Goal: Task Accomplishment & Management: Manage account settings

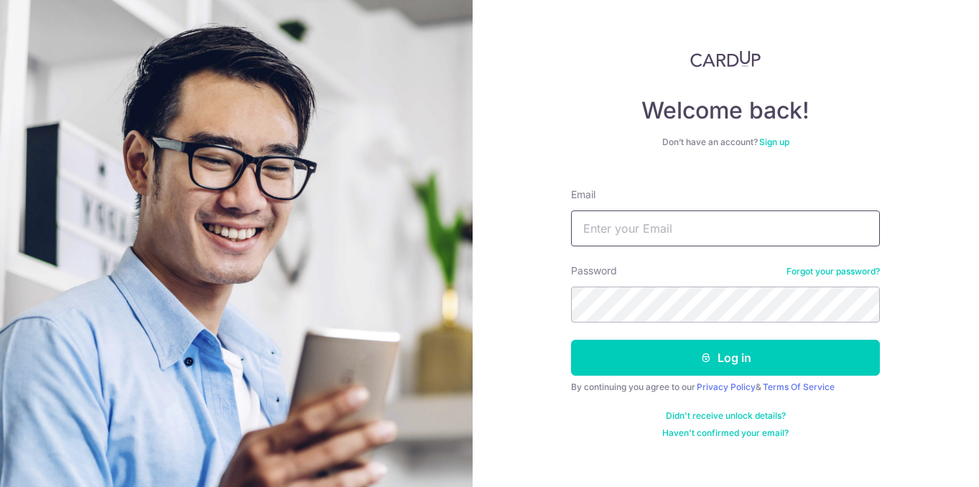
click at [677, 219] on input "Email" at bounding box center [725, 228] width 309 height 36
type input "[EMAIL_ADDRESS][DOMAIN_NAME]"
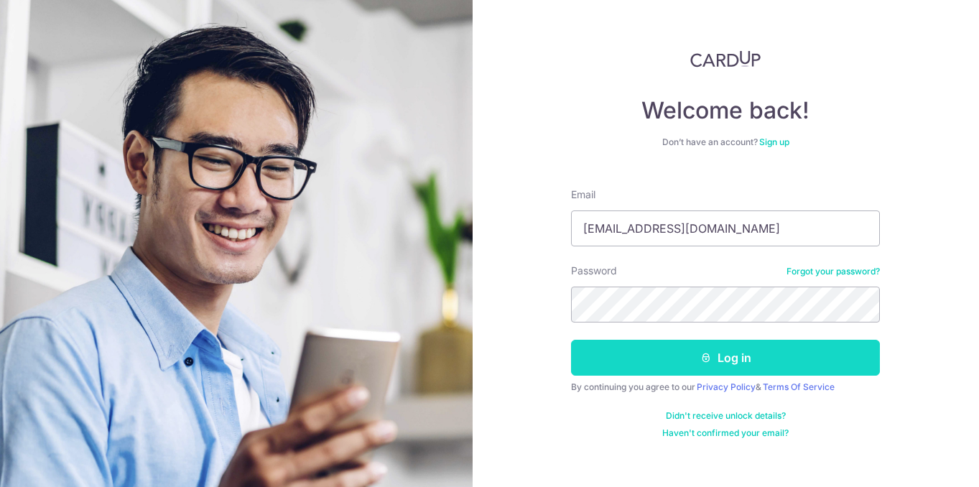
click at [719, 361] on button "Log in" at bounding box center [725, 358] width 309 height 36
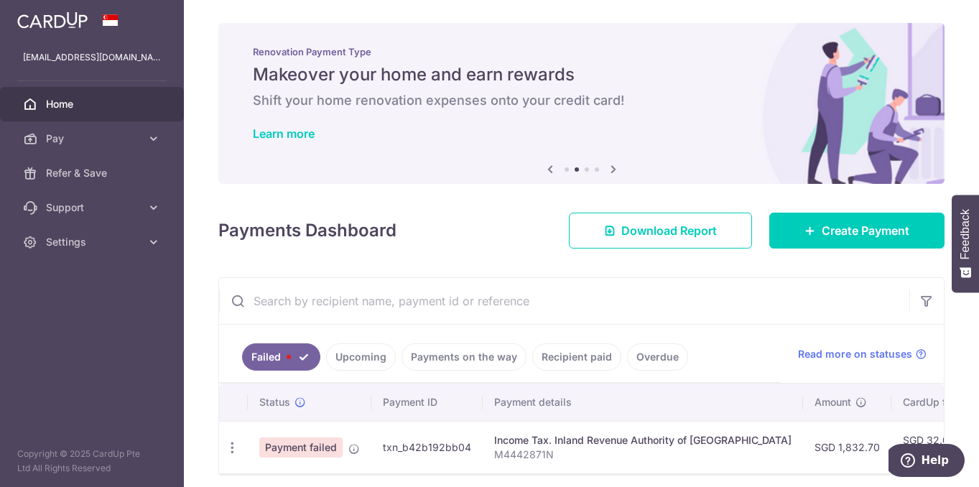
scroll to position [56, 0]
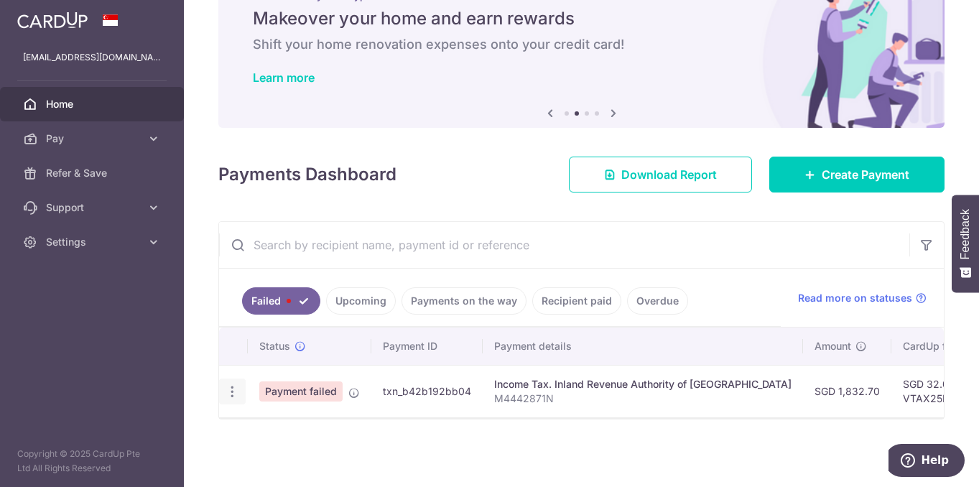
click at [234, 396] on icon "button" at bounding box center [232, 391] width 15 height 15
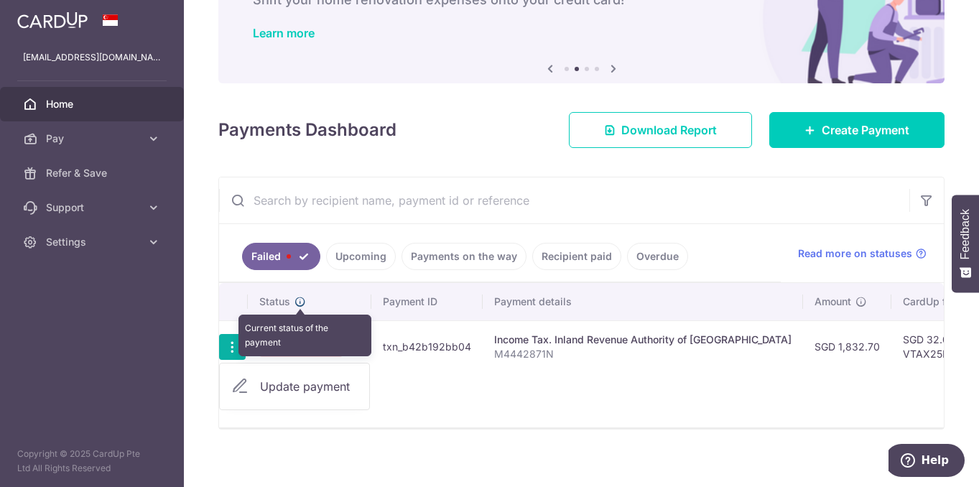
scroll to position [111, 0]
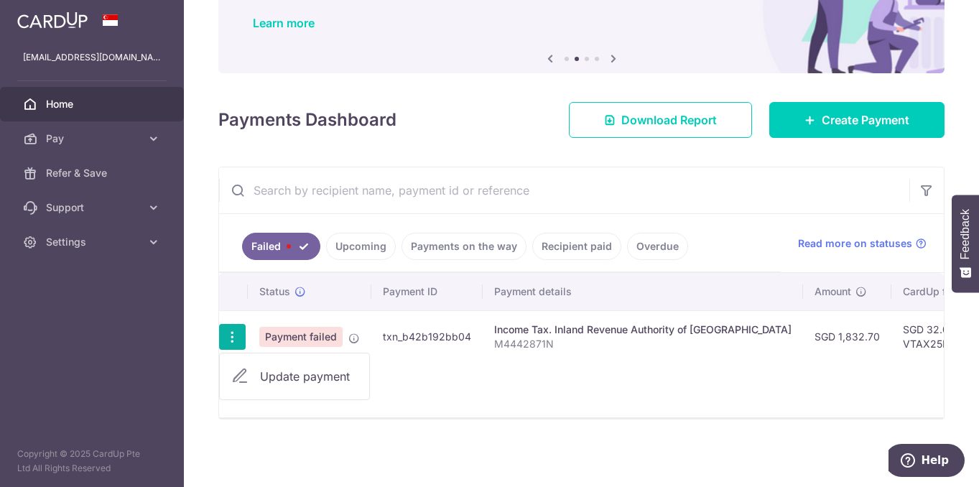
click at [298, 374] on span "Update payment" at bounding box center [309, 376] width 98 height 17
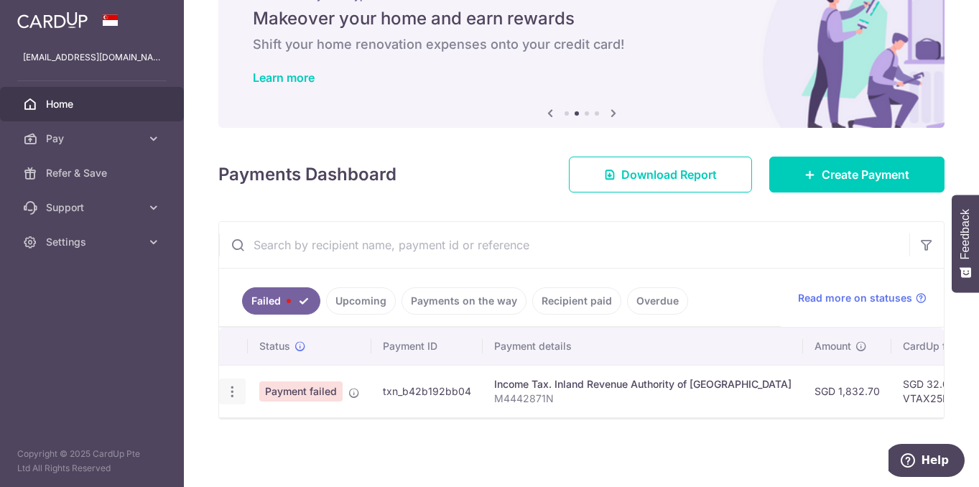
scroll to position [56, 0]
radio input "true"
type input "1,832.70"
type input "M4442871N"
type input "VTAX25R"
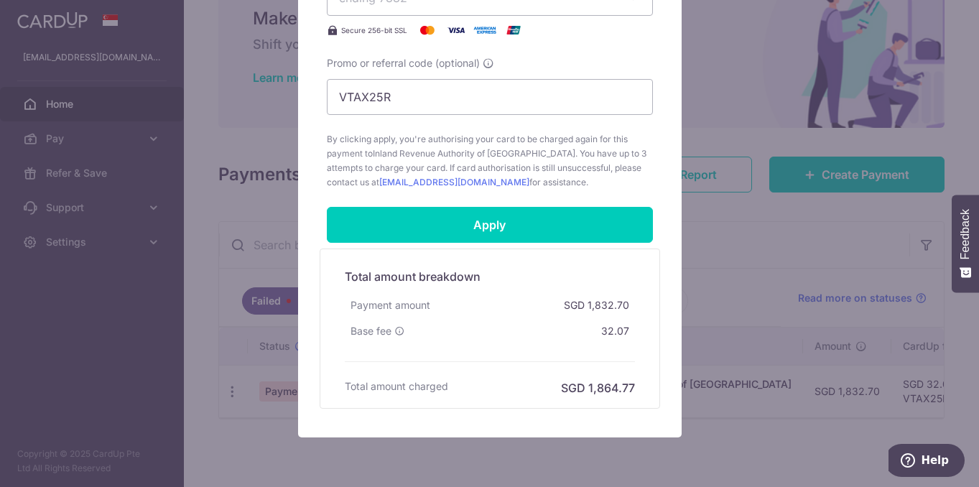
scroll to position [676, 0]
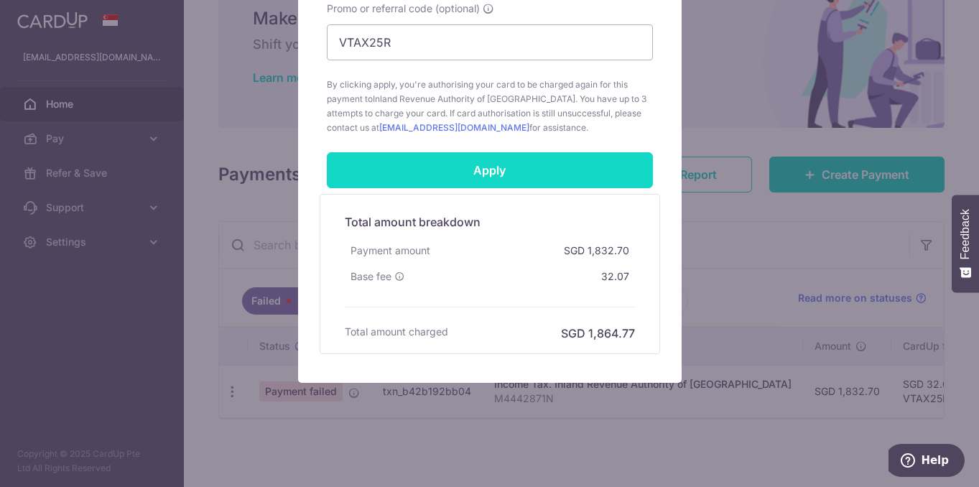
click at [534, 178] on input "Apply" at bounding box center [490, 170] width 326 height 36
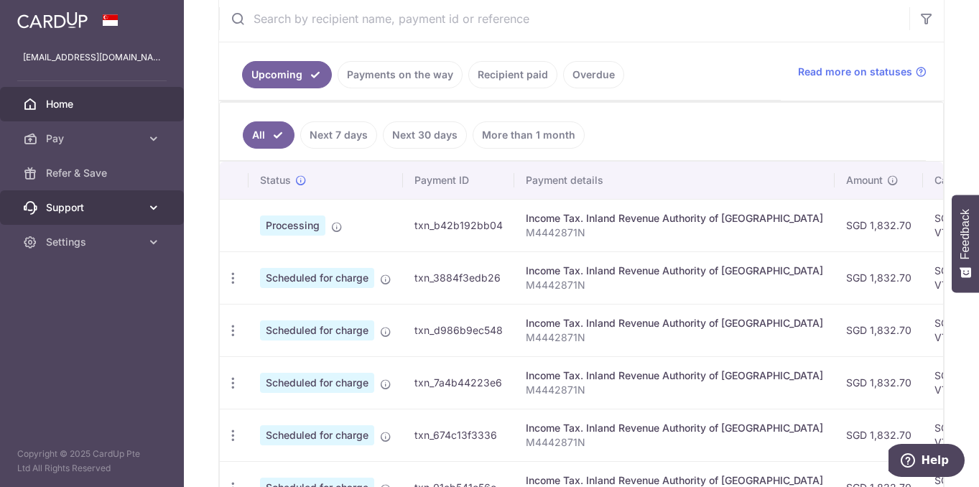
click at [72, 212] on span "Support" at bounding box center [93, 207] width 95 height 14
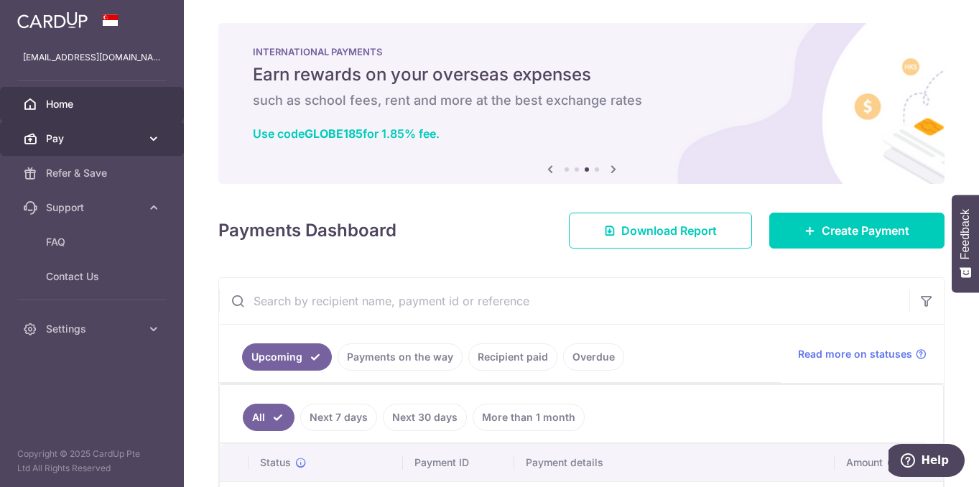
click at [154, 139] on icon at bounding box center [154, 138] width 14 height 14
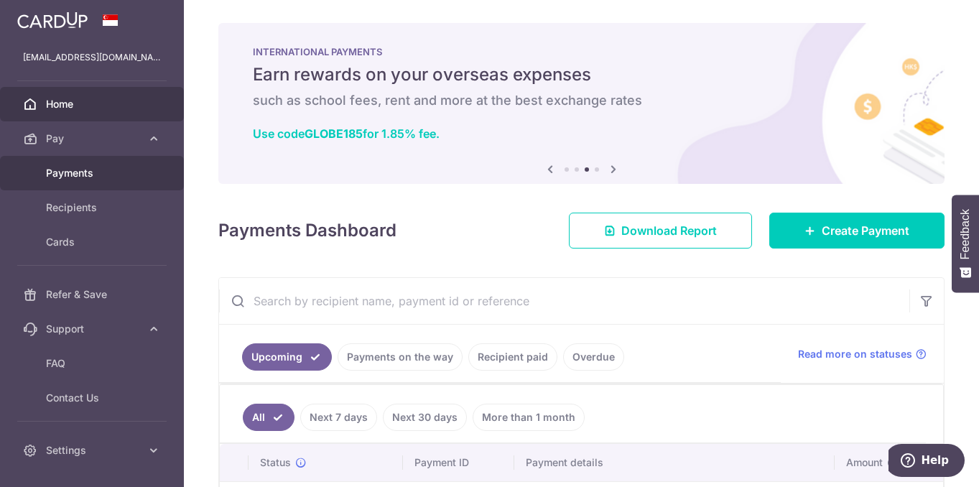
click at [83, 172] on span "Payments" at bounding box center [93, 173] width 95 height 14
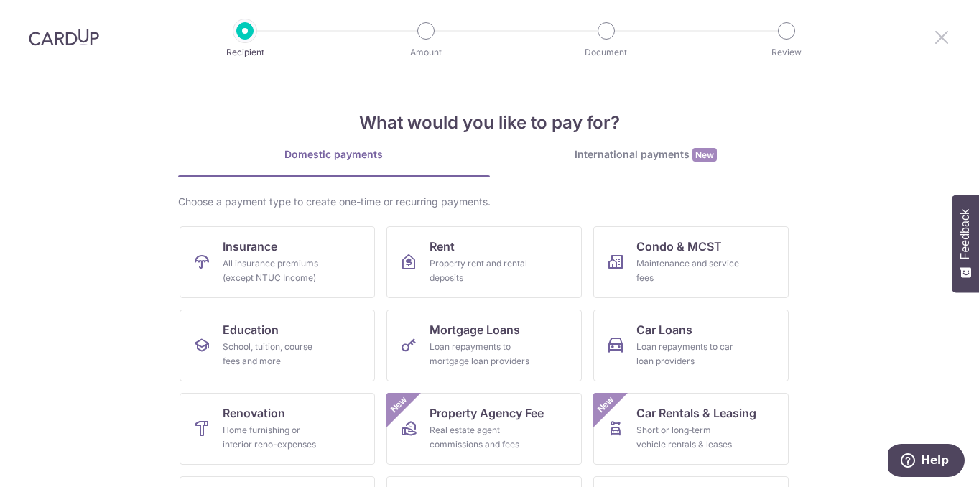
click at [939, 38] on icon at bounding box center [941, 37] width 17 height 18
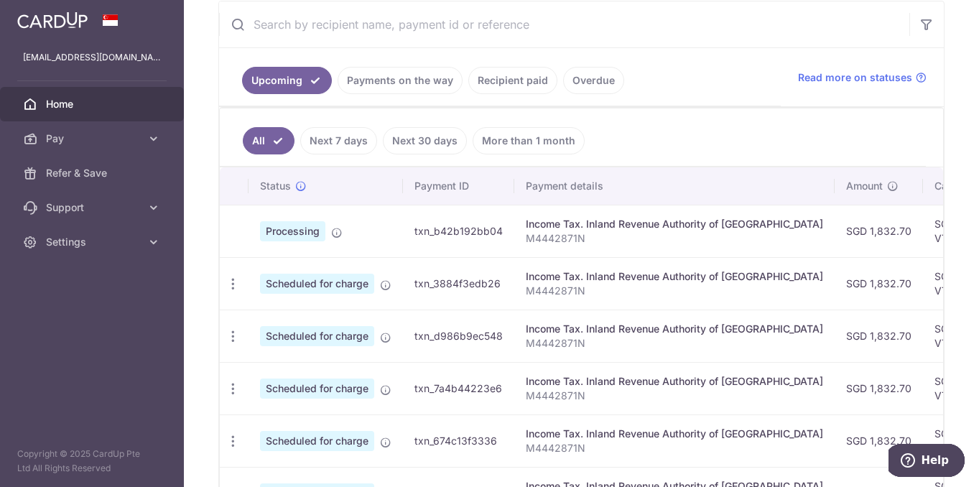
click at [287, 234] on span "Processing" at bounding box center [292, 231] width 65 height 20
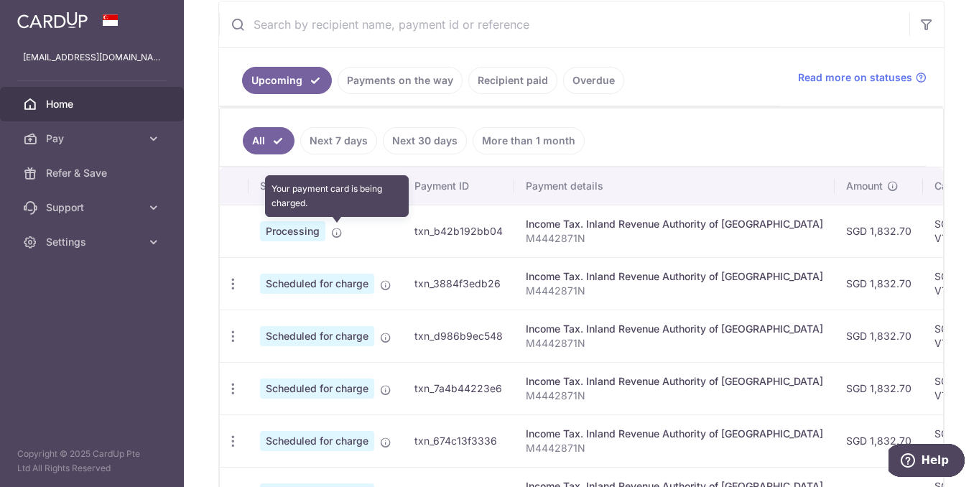
click at [334, 236] on icon at bounding box center [336, 232] width 11 height 11
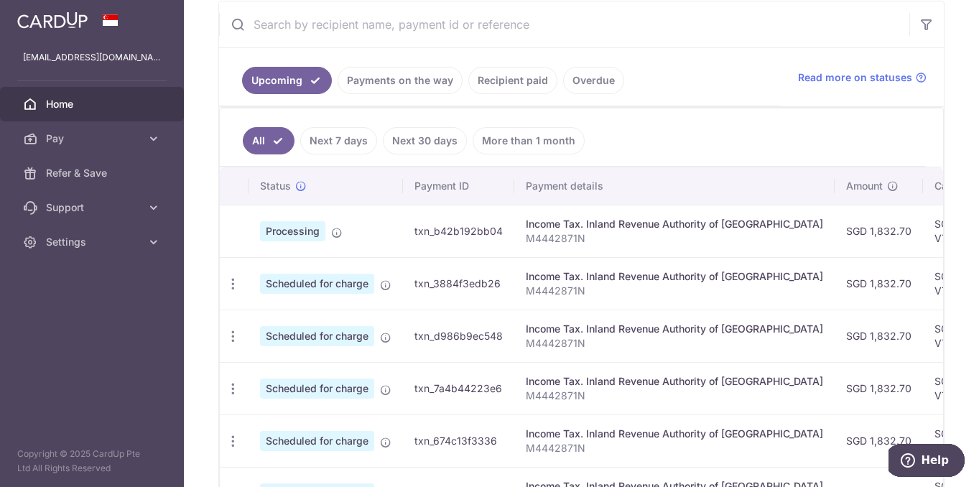
click at [207, 248] on div "× Pause Schedule Pause all future payments in this series Pause just this one p…" at bounding box center [581, 243] width 795 height 487
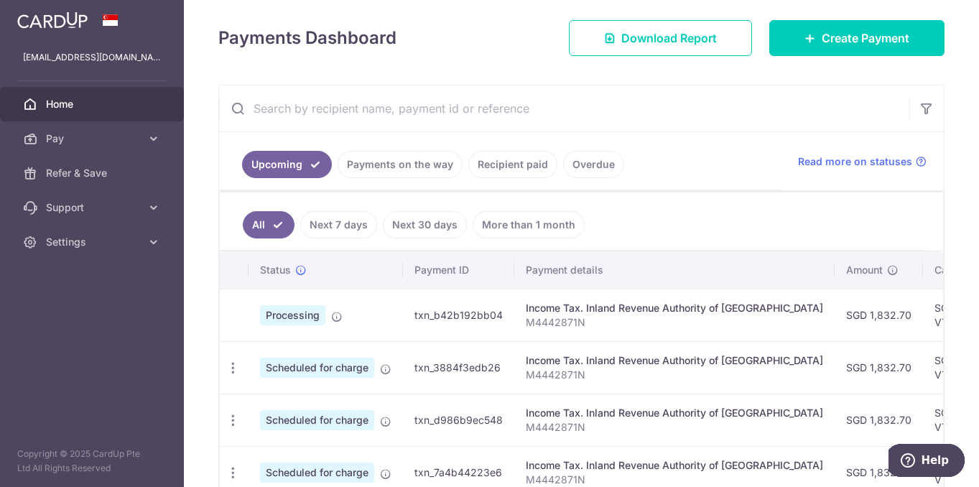
scroll to position [171, 0]
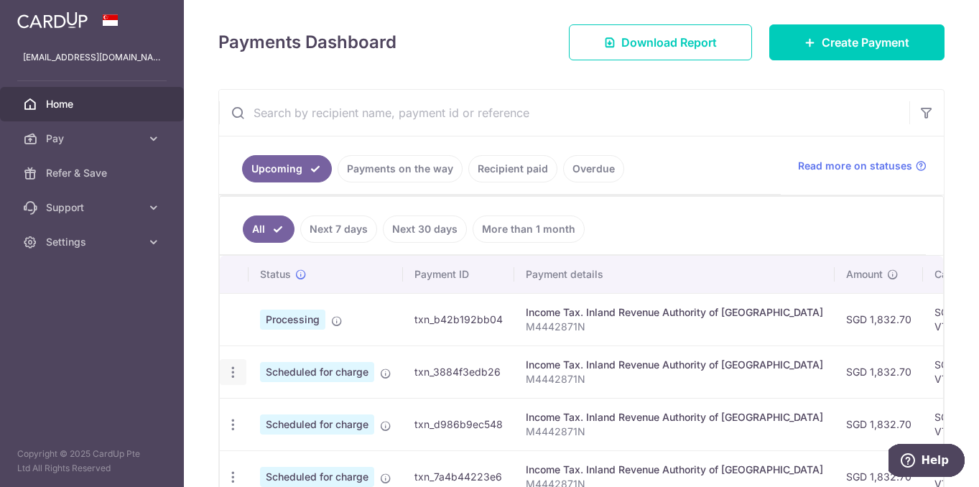
click at [234, 378] on icon "button" at bounding box center [233, 372] width 15 height 15
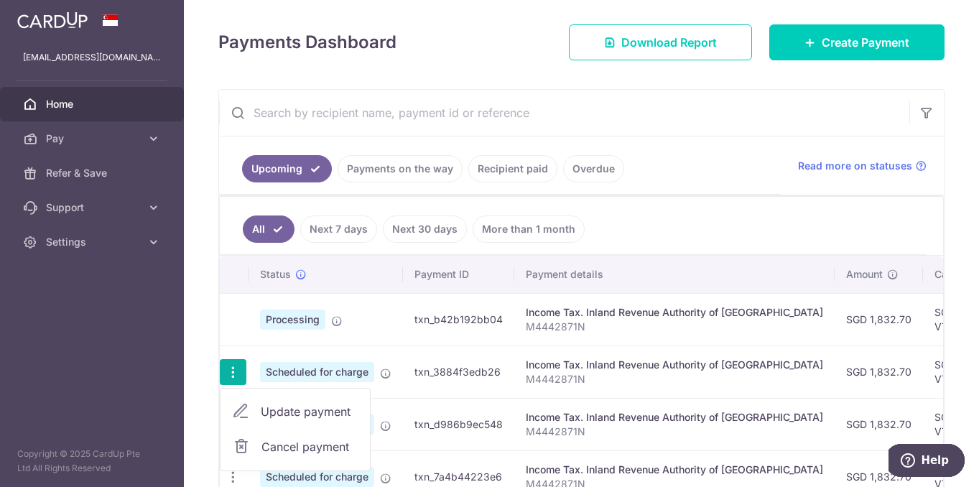
scroll to position [235, 0]
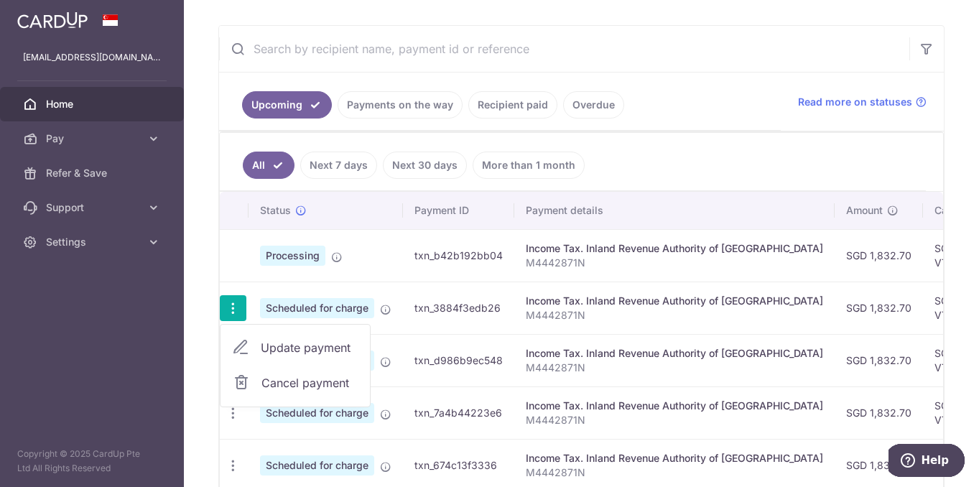
click at [210, 243] on div "× Pause Schedule Pause all future payments in this series Pause just this one p…" at bounding box center [581, 243] width 795 height 487
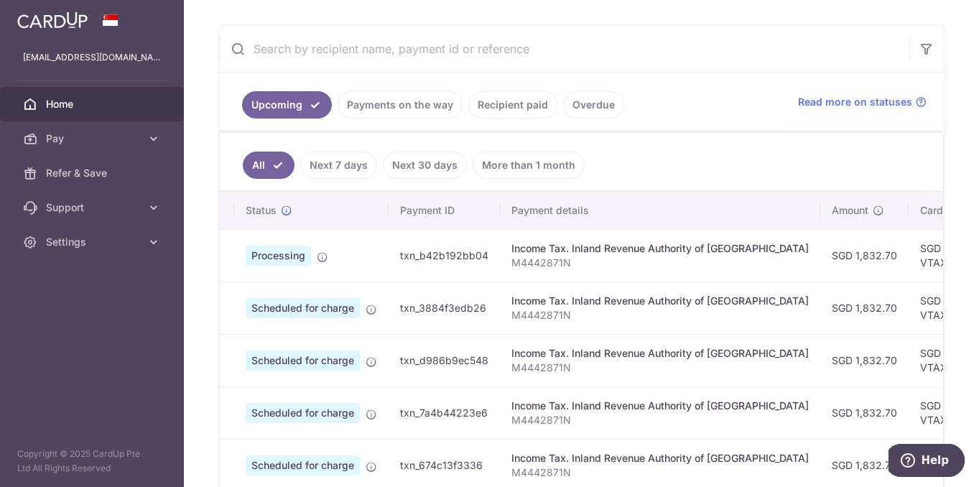
scroll to position [0, 12]
click at [152, 137] on icon at bounding box center [154, 138] width 14 height 14
click at [205, 65] on div "× Pause Schedule Pause all future payments in this series Pause just this one p…" at bounding box center [581, 243] width 795 height 487
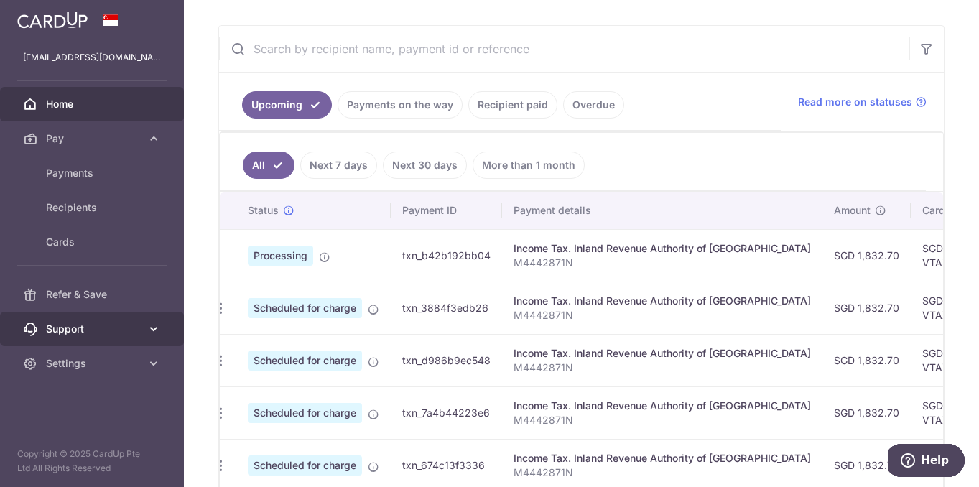
click at [153, 330] on icon at bounding box center [154, 329] width 14 height 14
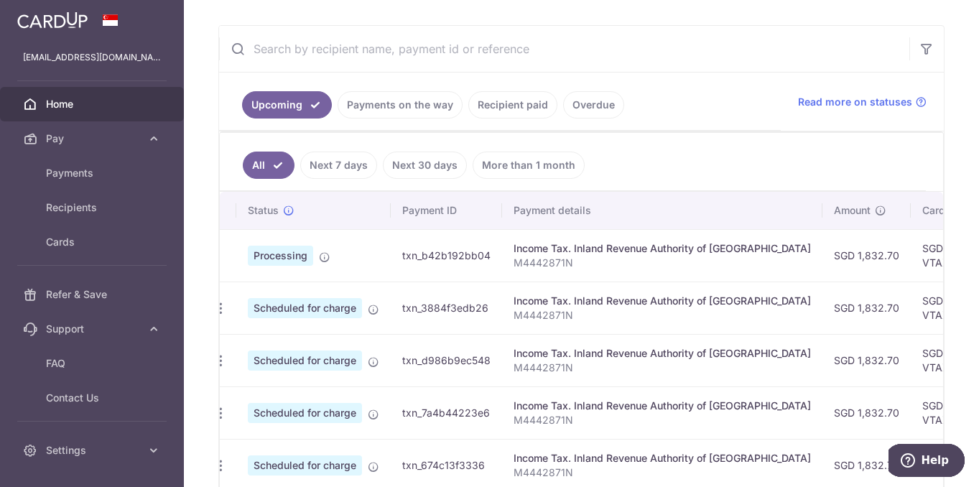
click at [200, 296] on div "× Pause Schedule Pause all future payments in this series Pause just this one p…" at bounding box center [581, 243] width 795 height 487
click at [929, 465] on span "Help" at bounding box center [935, 460] width 28 height 13
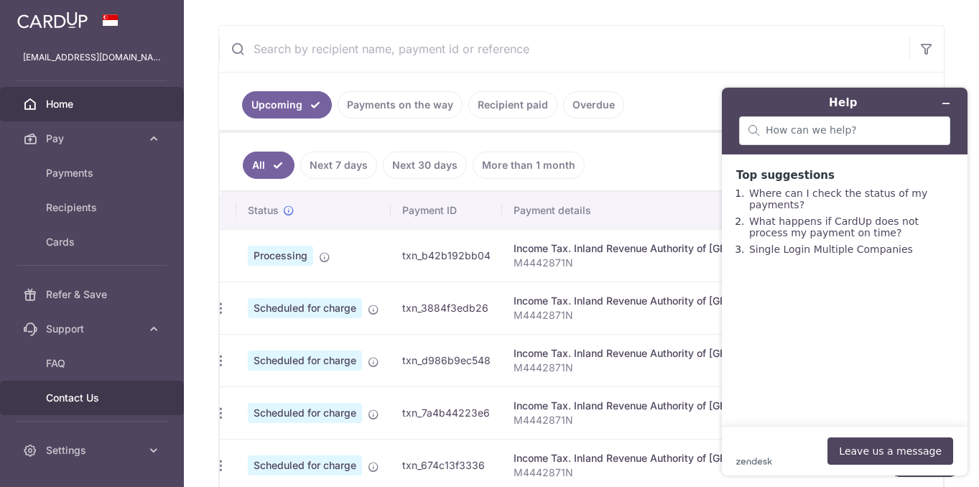
click at [88, 394] on span "Contact Us" at bounding box center [93, 398] width 95 height 14
